Goal: Navigation & Orientation: Understand site structure

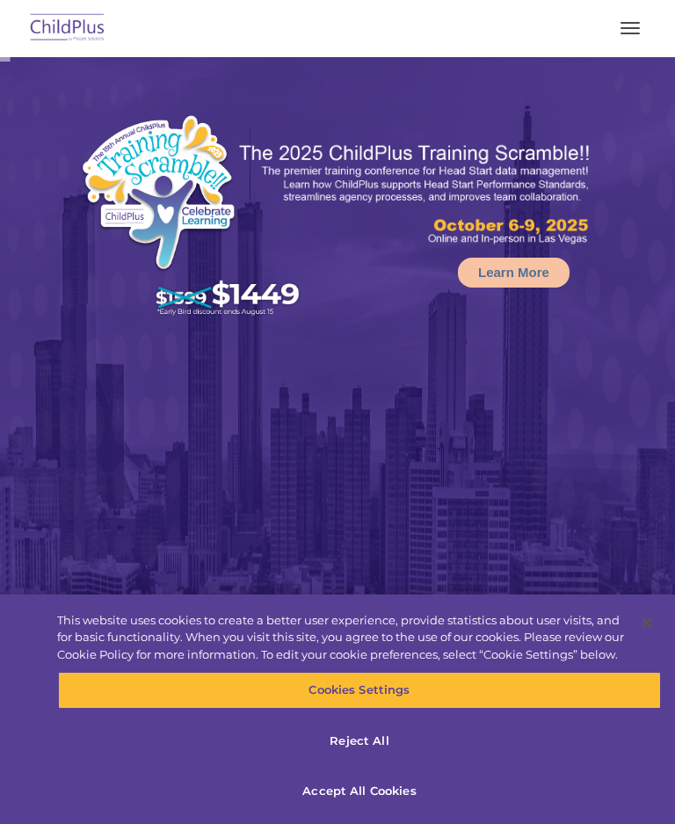
click at [645, 28] on button "button" at bounding box center [630, 28] width 37 height 28
click at [636, 33] on span "button" at bounding box center [630, 34] width 19 height 2
